Goal: Use online tool/utility: Utilize a website feature to perform a specific function

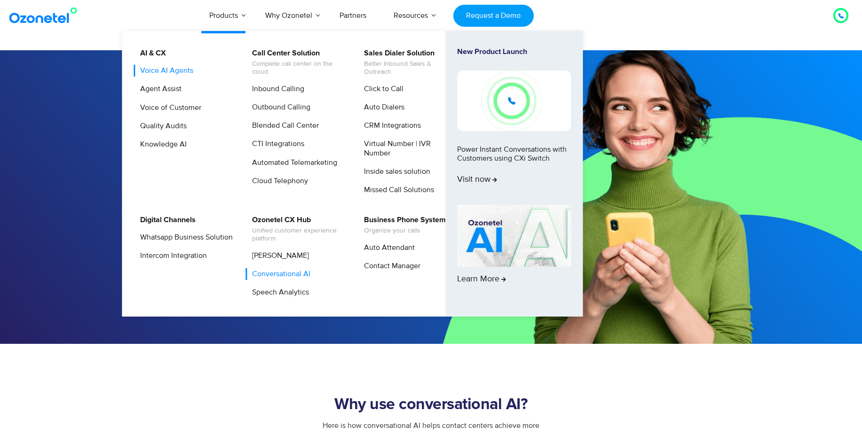
click at [177, 71] on link "Voice AI Agents" at bounding box center [164, 71] width 61 height 12
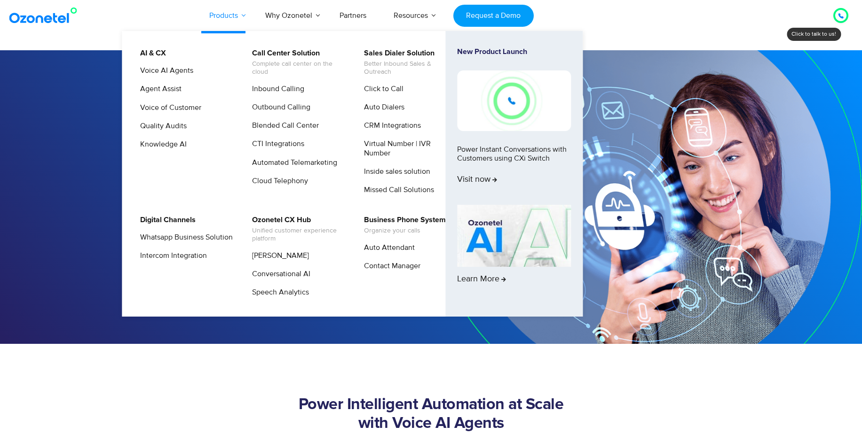
click at [215, 13] on link "Products" at bounding box center [224, 15] width 56 height 31
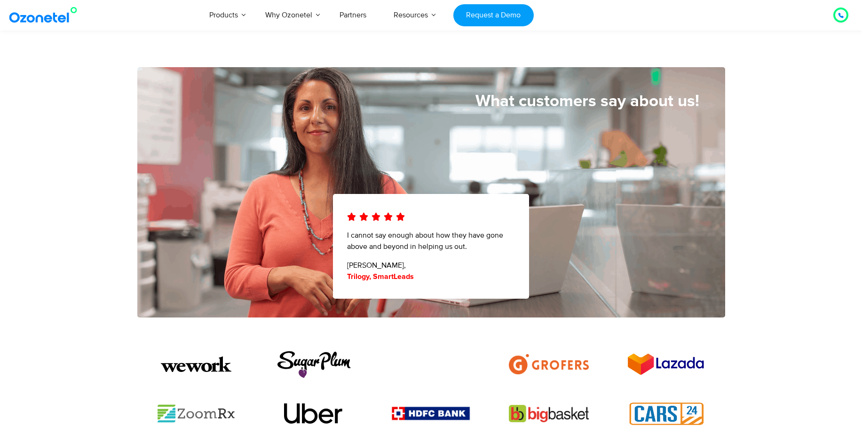
scroll to position [384, 0]
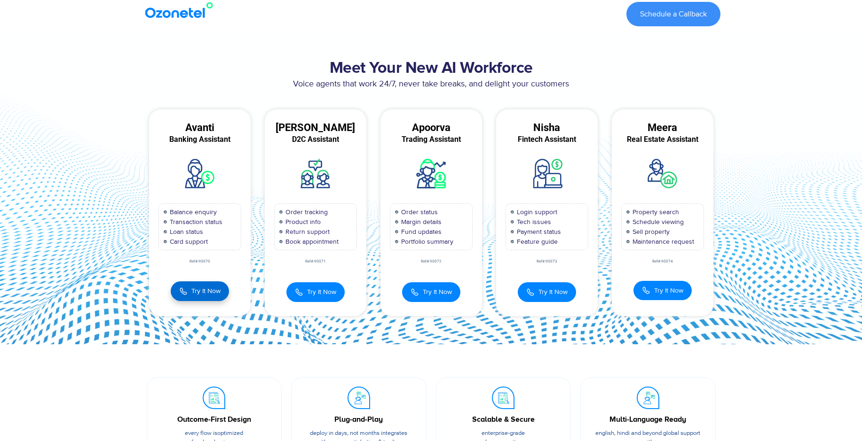
click at [194, 290] on span "Try It Now" at bounding box center [205, 291] width 29 height 10
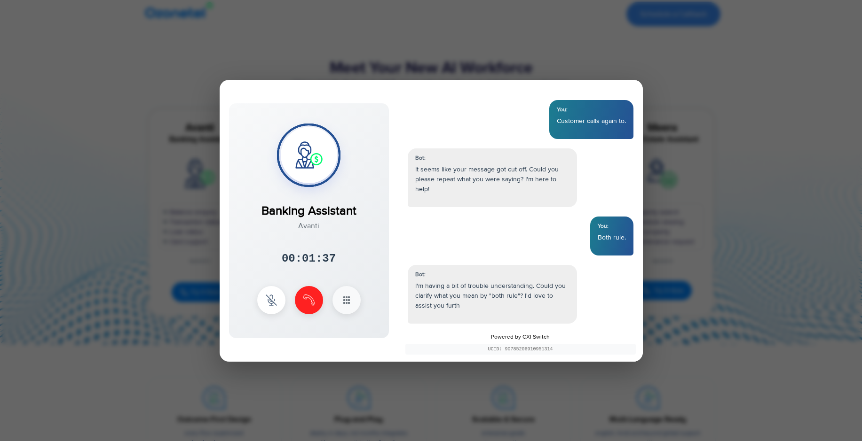
scroll to position [940, 0]
click at [304, 300] on img at bounding box center [308, 299] width 11 height 11
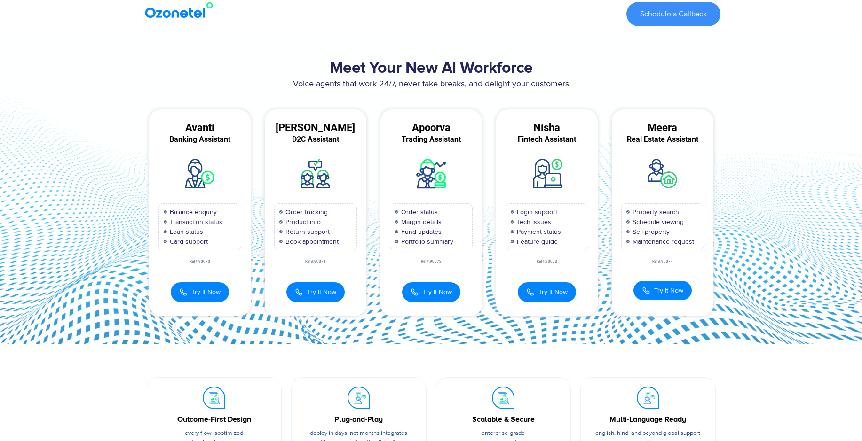
scroll to position [988, 0]
